Goal: Task Accomplishment & Management: Manage account settings

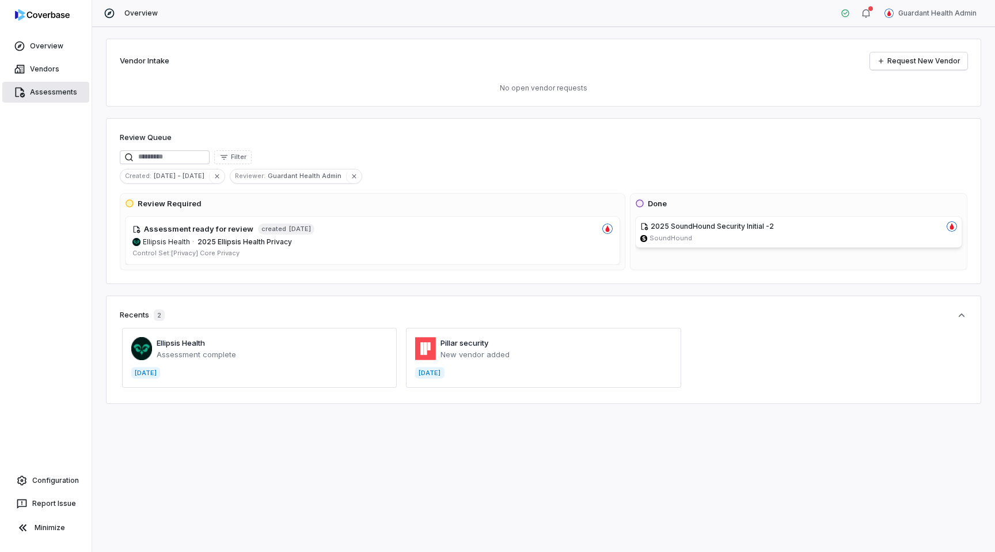
click at [43, 94] on link "Assessments" at bounding box center [45, 92] width 87 height 21
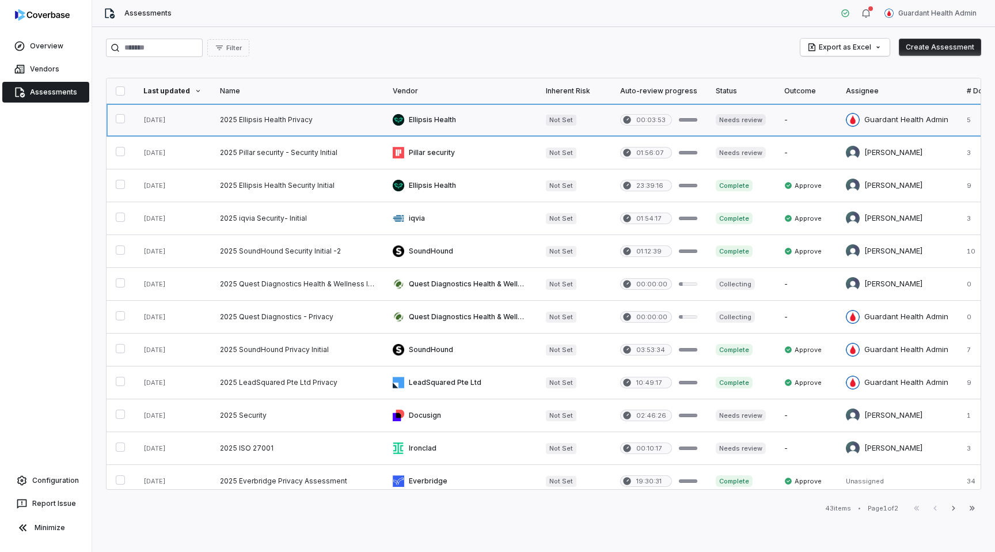
click at [328, 118] on link at bounding box center [297, 120] width 173 height 32
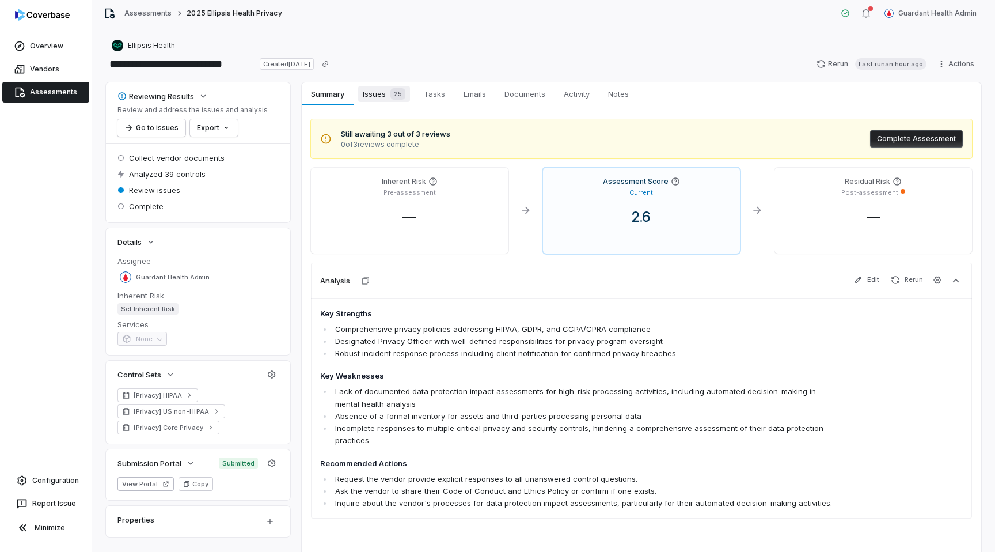
click at [375, 98] on span "Issues 25" at bounding box center [384, 94] width 52 height 16
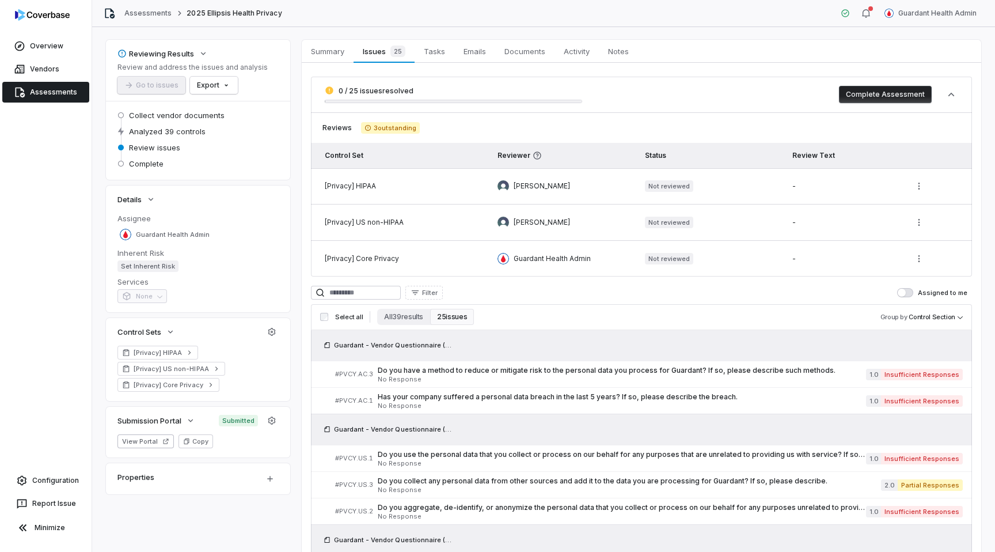
scroll to position [49, 0]
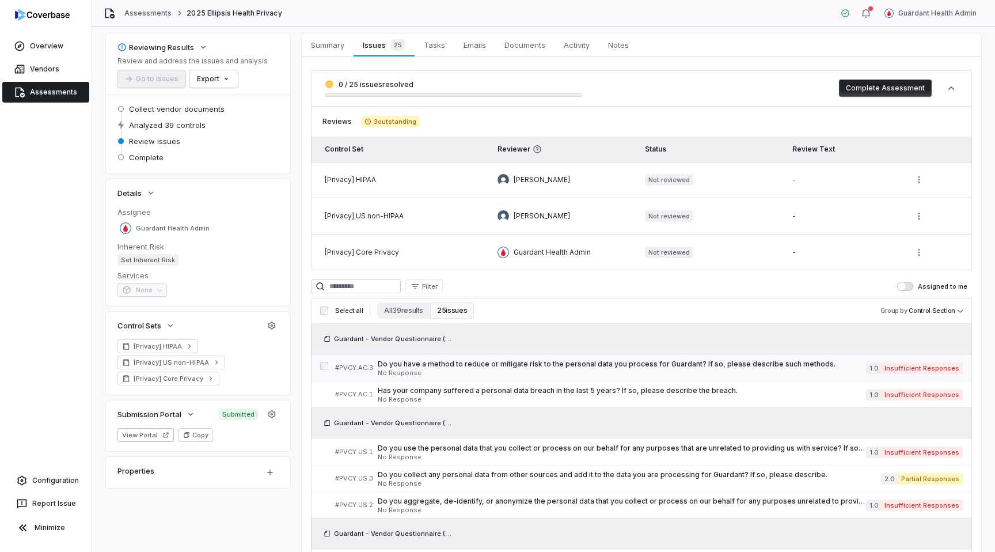
click at [485, 364] on span "Do you have a method to reduce or mitigate risk to the personal data you proces…" at bounding box center [622, 363] width 488 height 9
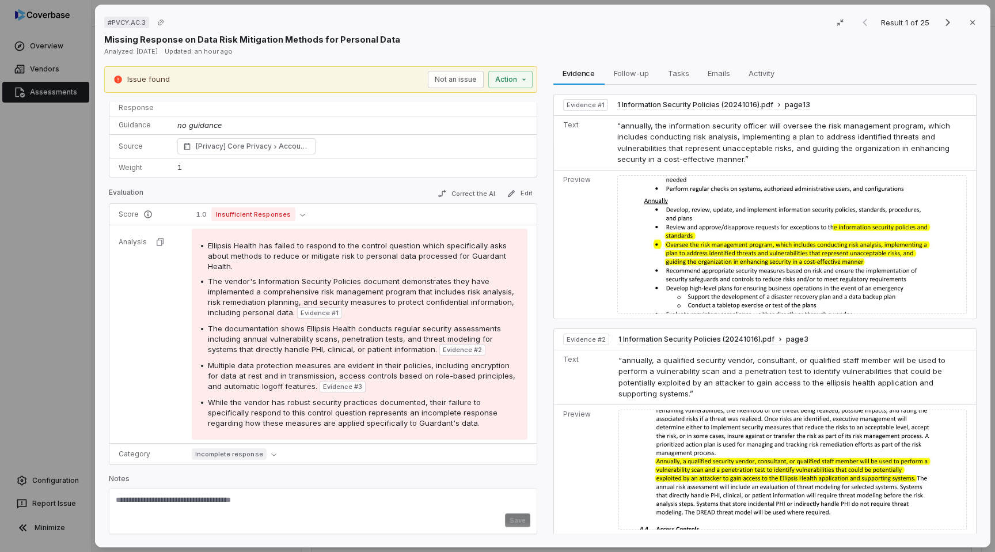
scroll to position [227, 0]
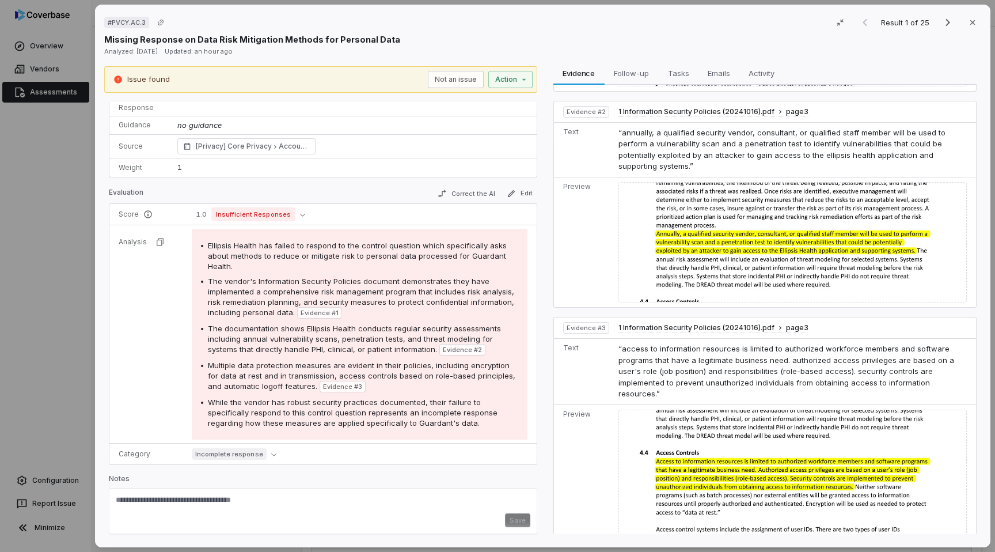
click at [75, 306] on div "# PVCY.AC.3 Result 1 of 25 Close Missing Response on Data Risk Mitigation Metho…" at bounding box center [497, 276] width 995 height 552
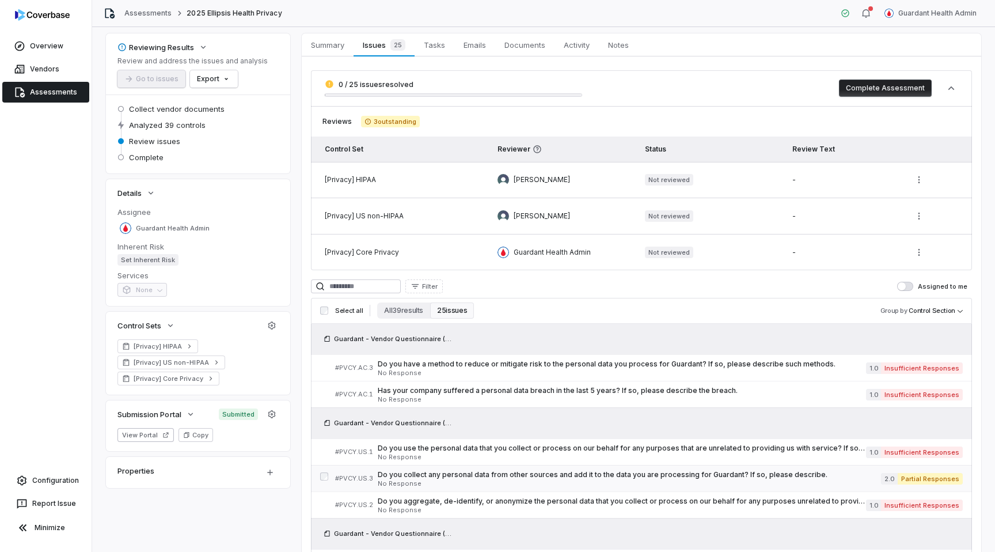
click at [573, 481] on span "No Response" at bounding box center [629, 483] width 503 height 6
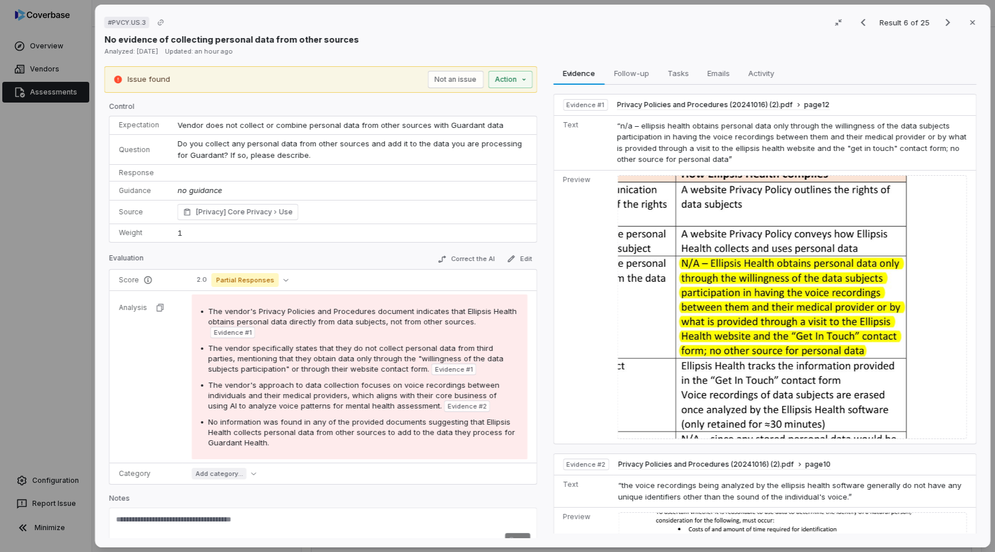
click at [6, 313] on div "# PVCY.US.3 Result 6 of 25 Close No evidence of collecting personal data from o…" at bounding box center [497, 276] width 995 height 552
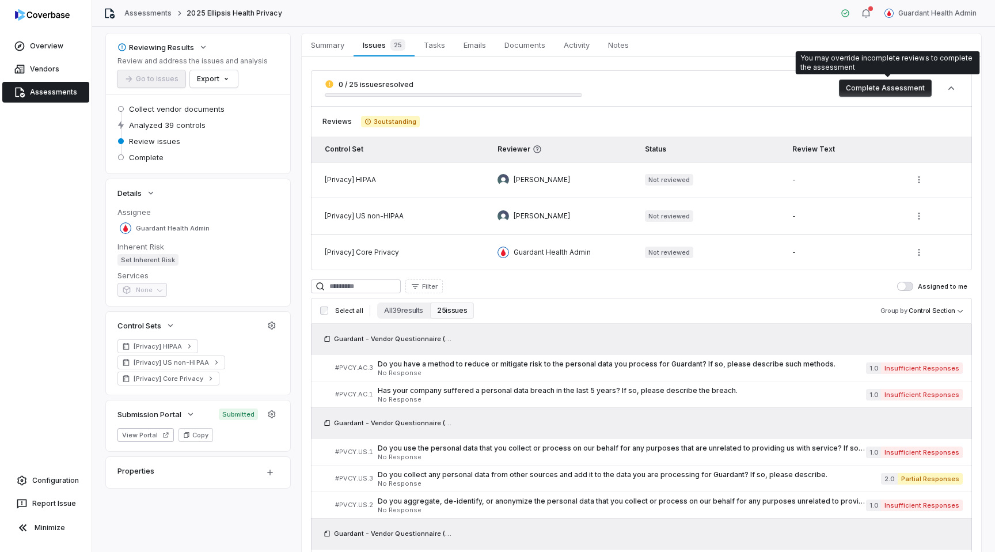
click at [901, 95] on button "Complete Assessment" at bounding box center [885, 87] width 93 height 17
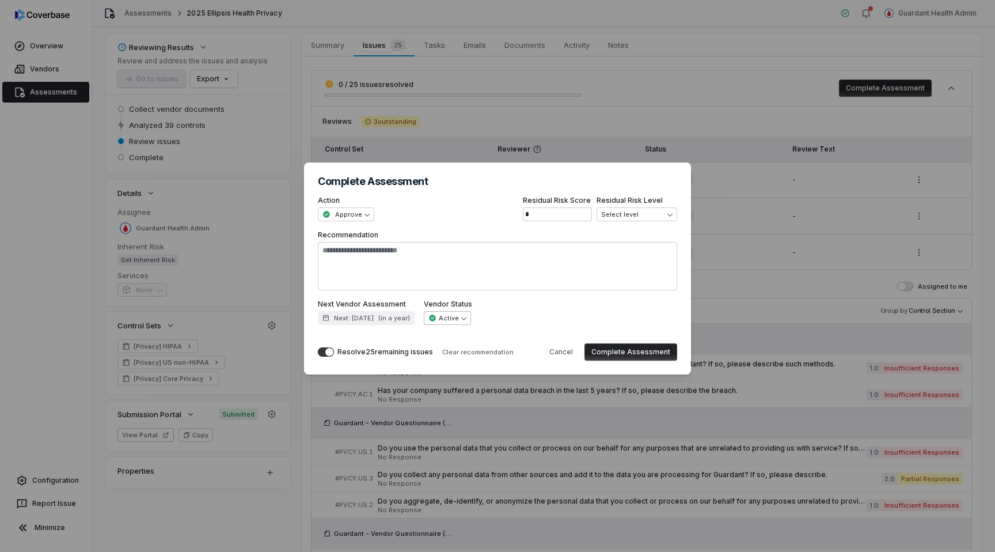
click at [452, 321] on span "Active" at bounding box center [443, 318] width 31 height 9
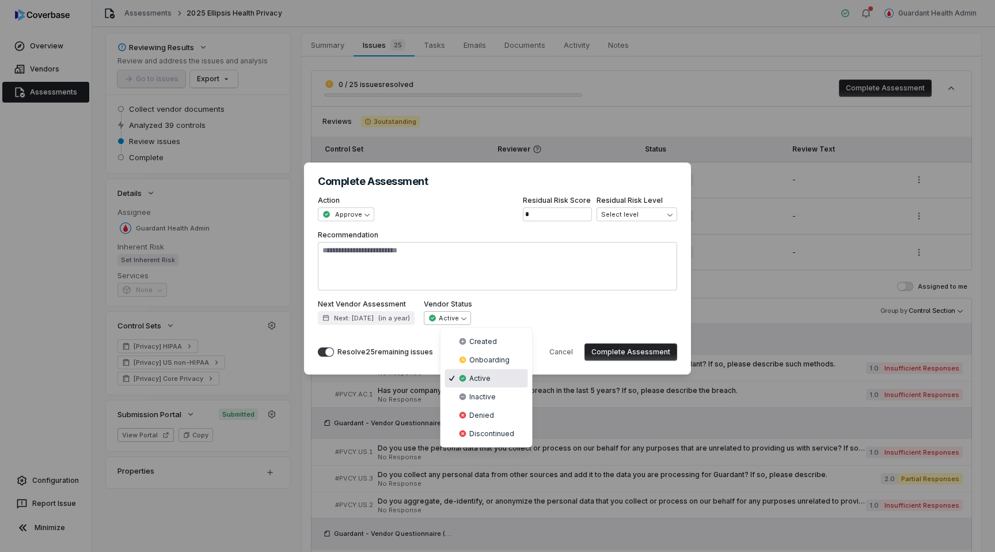
click at [491, 272] on div "**********" at bounding box center [497, 275] width 995 height 263
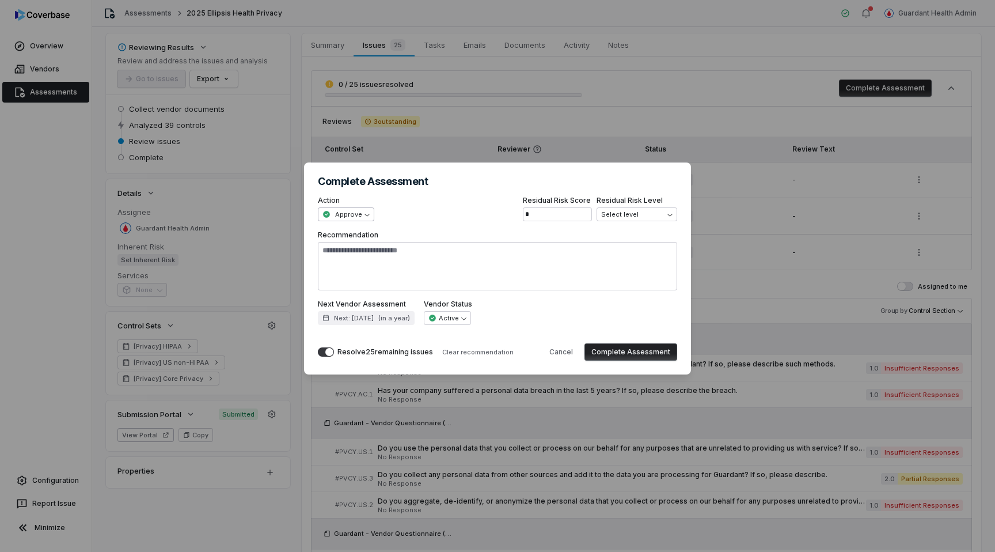
click at [355, 218] on span "Approve" at bounding box center [342, 214] width 40 height 9
click at [364, 91] on div "**********" at bounding box center [497, 276] width 995 height 552
click at [263, 88] on div "**********" at bounding box center [497, 276] width 995 height 552
click at [246, 187] on div "**********" at bounding box center [497, 275] width 995 height 263
click at [562, 352] on button "Cancel" at bounding box center [560, 351] width 37 height 17
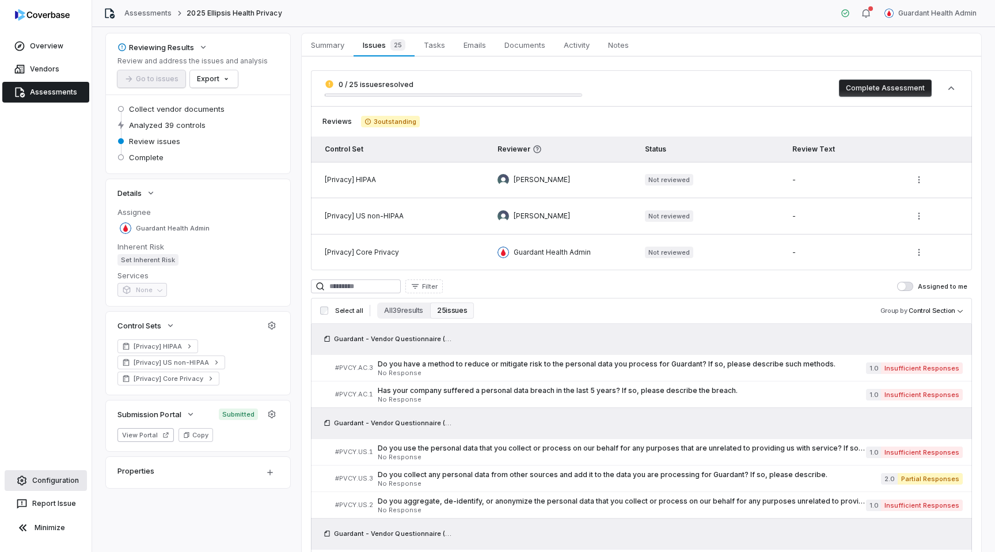
click at [39, 482] on link "Configuration" at bounding box center [46, 480] width 82 height 21
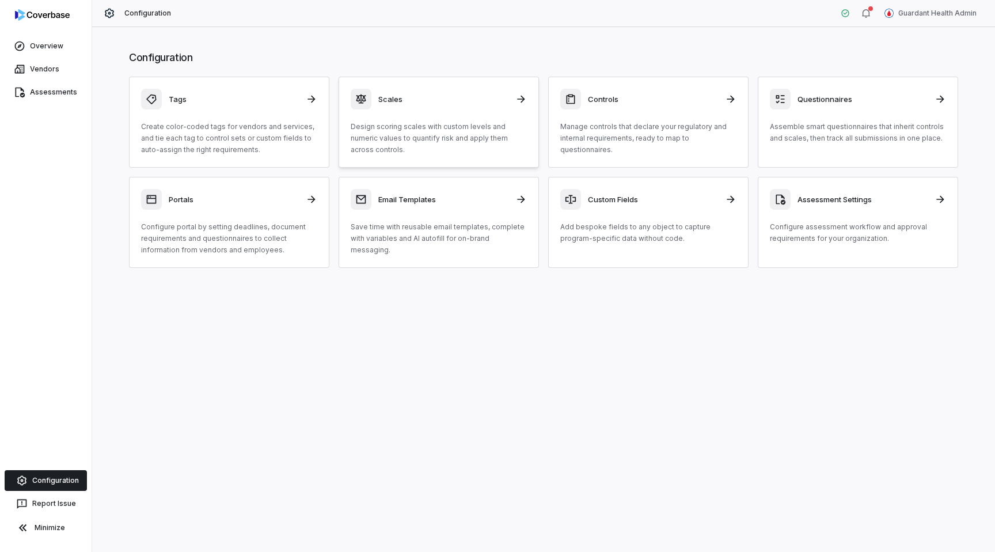
click at [393, 112] on div "Scales Design scoring scales with custom levels and numeric values to quantify …" at bounding box center [439, 122] width 176 height 67
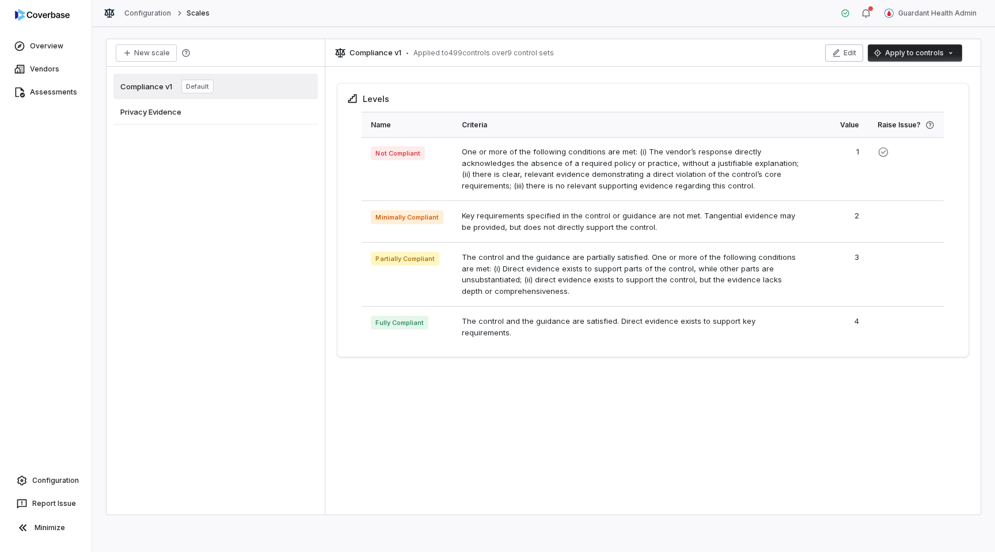
click at [853, 54] on button "Edit" at bounding box center [844, 52] width 38 height 17
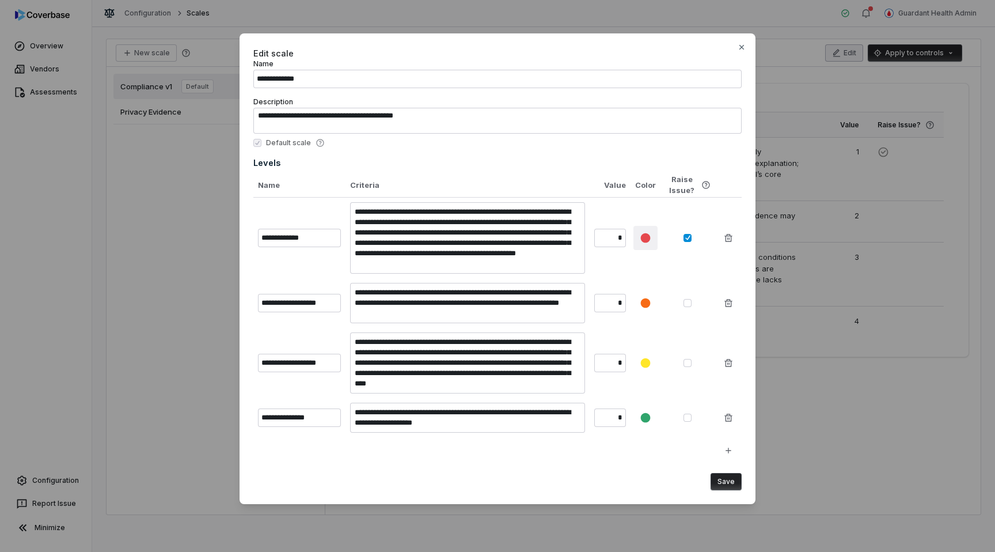
click at [647, 233] on icon "button" at bounding box center [646, 238] width 12 height 12
click at [191, 197] on div "**********" at bounding box center [497, 276] width 995 height 522
click at [740, 46] on icon "button" at bounding box center [741, 47] width 5 height 5
type textarea "*"
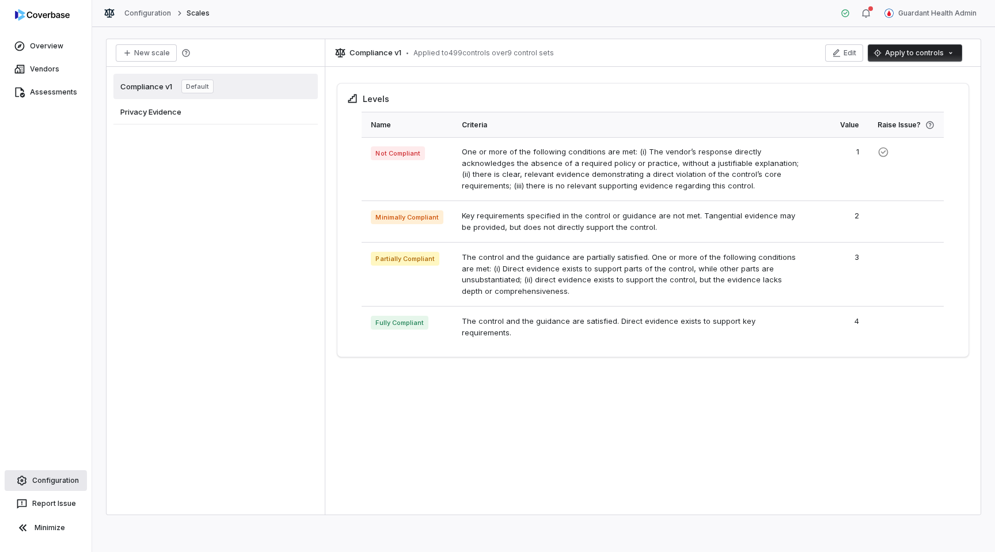
click at [47, 481] on link "Configuration" at bounding box center [46, 480] width 82 height 21
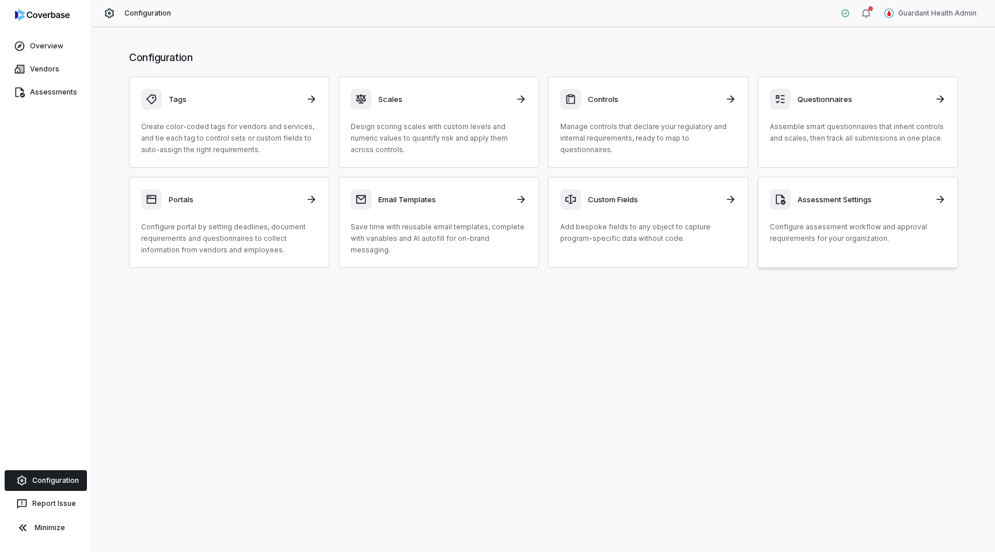
click at [783, 200] on icon at bounding box center [781, 200] width 10 height 10
